Goal: Answer question/provide support

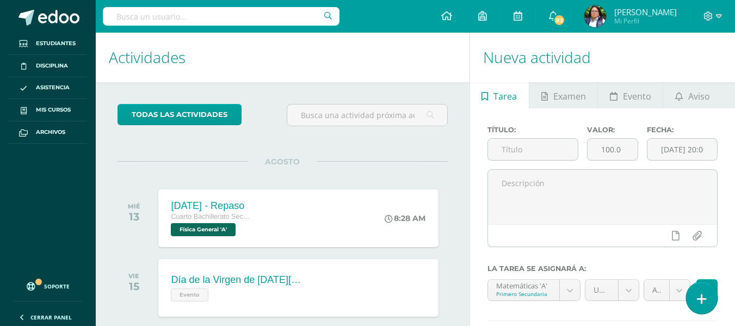
click at [697, 297] on icon at bounding box center [702, 299] width 10 height 13
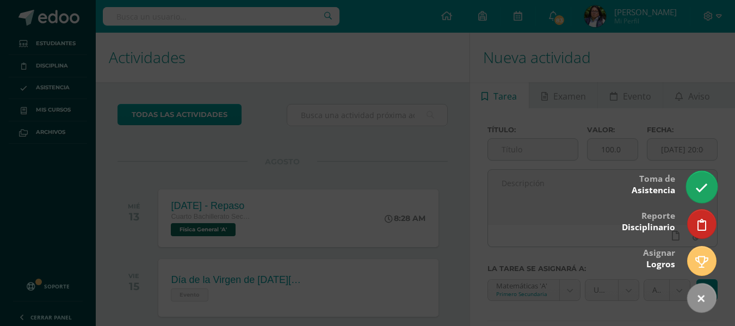
click at [697, 188] on icon at bounding box center [701, 188] width 13 height 13
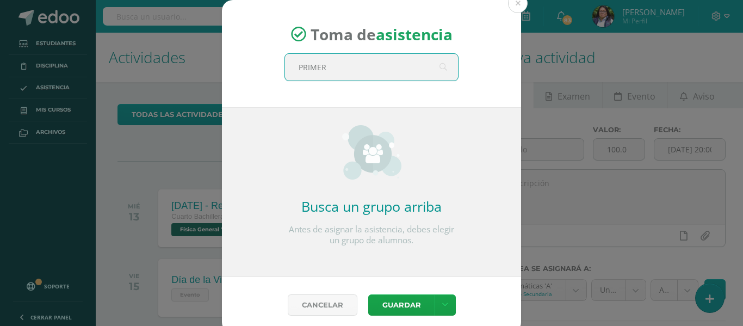
type input "PRIMERO"
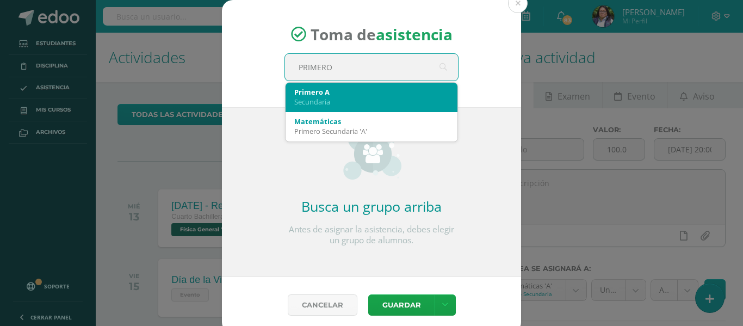
click at [351, 94] on div "Primero A" at bounding box center [371, 92] width 154 height 10
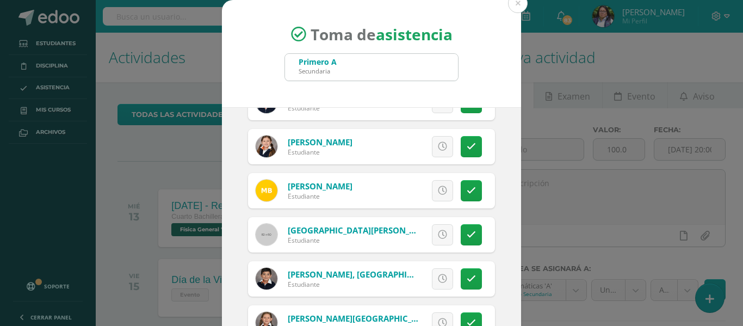
scroll to position [218, 0]
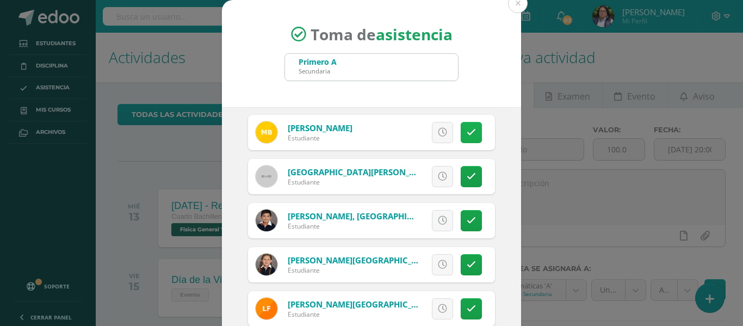
click at [467, 133] on link at bounding box center [471, 132] width 21 height 21
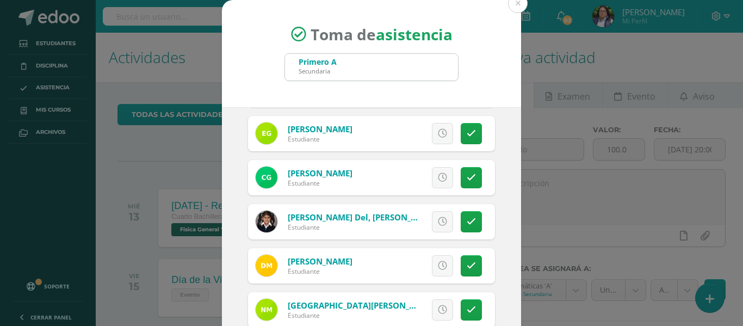
scroll to position [544, 0]
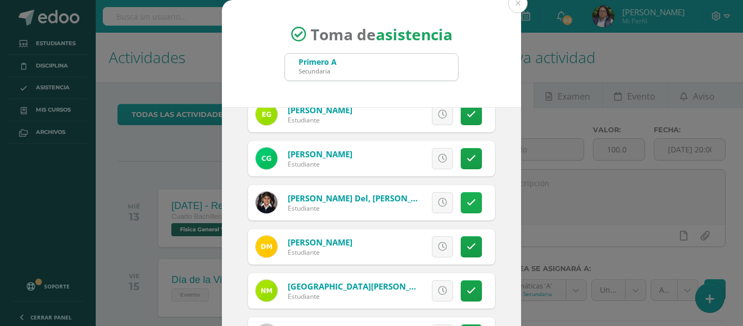
click at [467, 206] on icon at bounding box center [471, 202] width 9 height 9
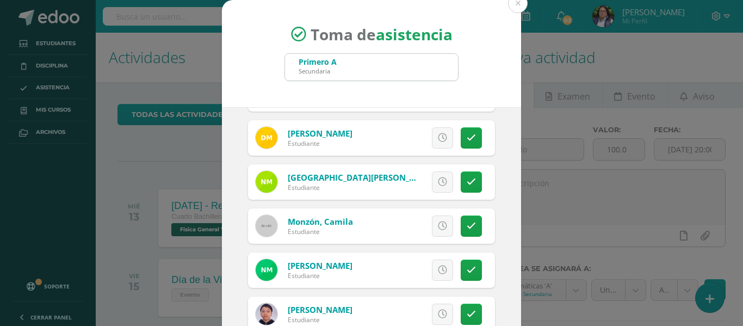
scroll to position [707, 0]
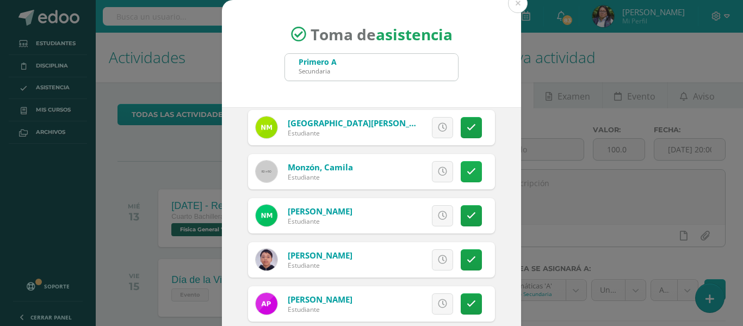
click at [464, 162] on link at bounding box center [471, 171] width 21 height 21
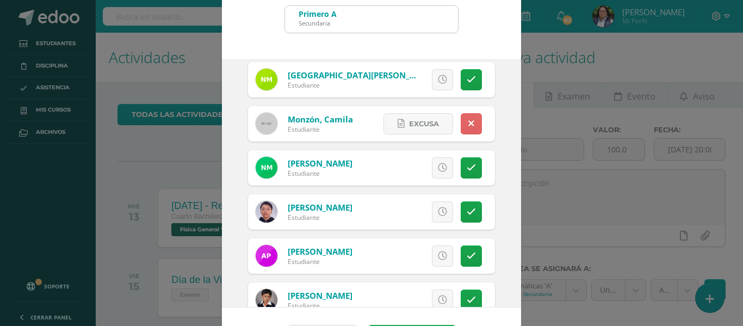
scroll to position [85, 0]
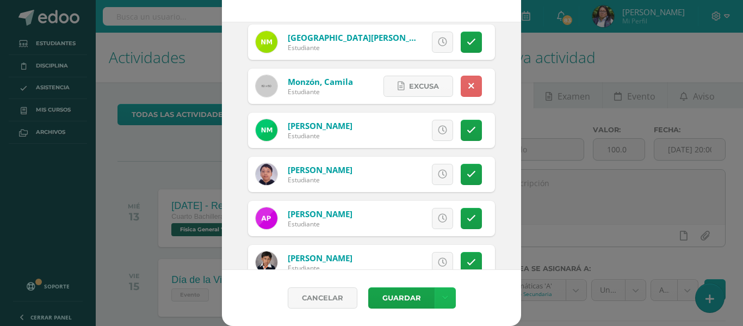
click at [435, 306] on link at bounding box center [445, 297] width 21 height 21
click at [402, 259] on link "Guardar sin notificar inasistencias" at bounding box center [418, 257] width 120 height 26
